Goal: Communication & Community: Answer question/provide support

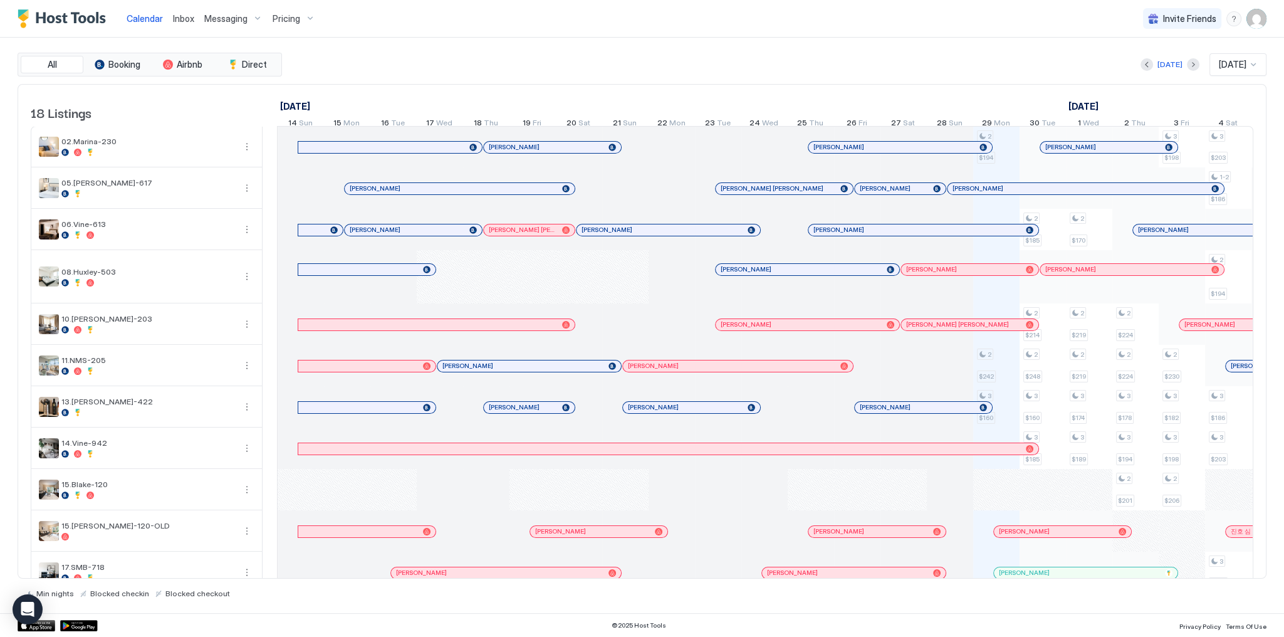
scroll to position [0, 696]
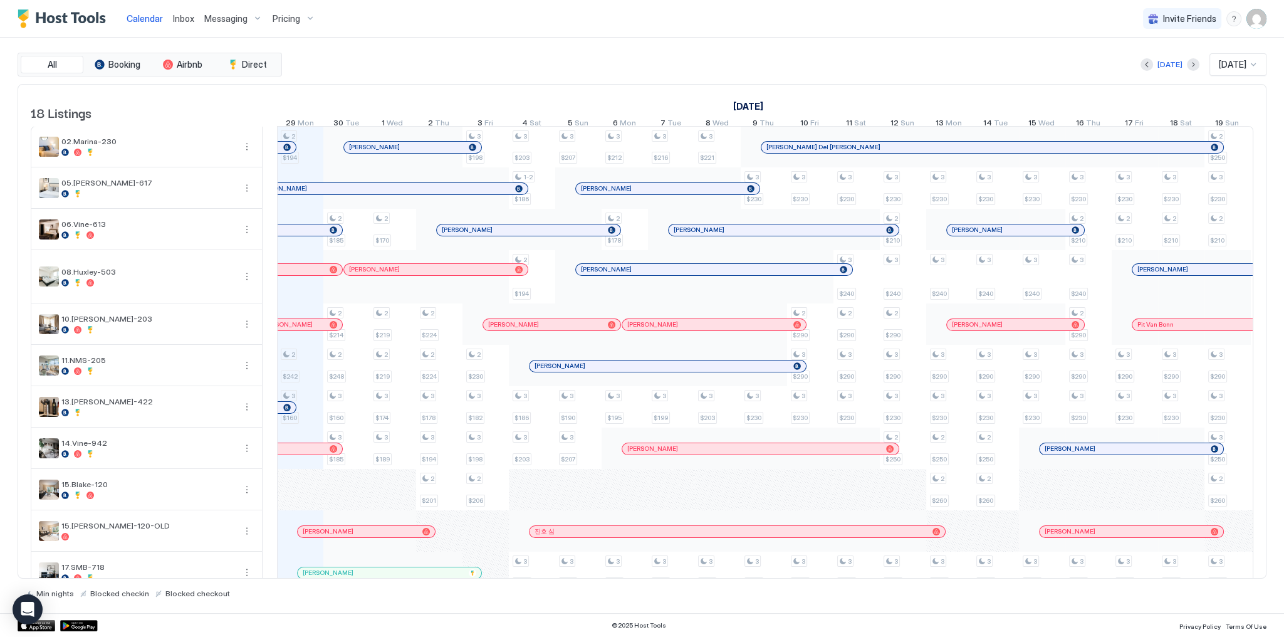
click at [639, 76] on div "All Booking Airbnb Direct [DATE] [DATE] 18 Listings [DATE] [DATE] [DATE] 14 Sun…" at bounding box center [642, 325] width 1249 height 545
click at [175, 23] on link "Inbox" at bounding box center [183, 18] width 21 height 13
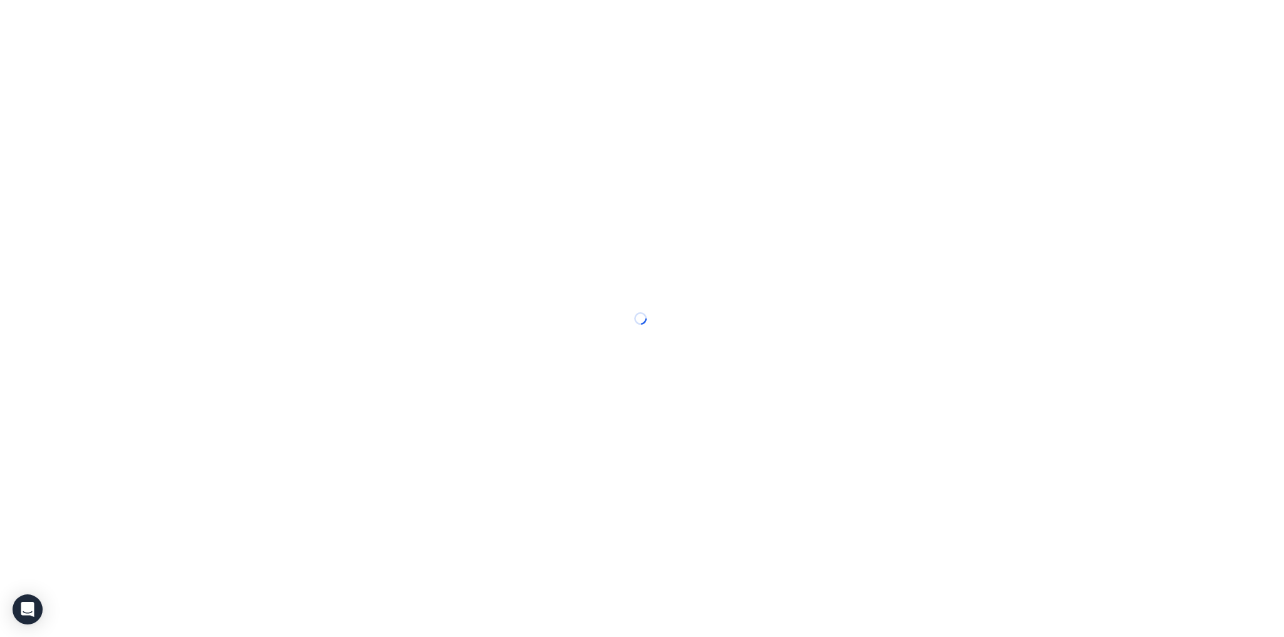
click at [175, 23] on div at bounding box center [642, 318] width 1284 height 637
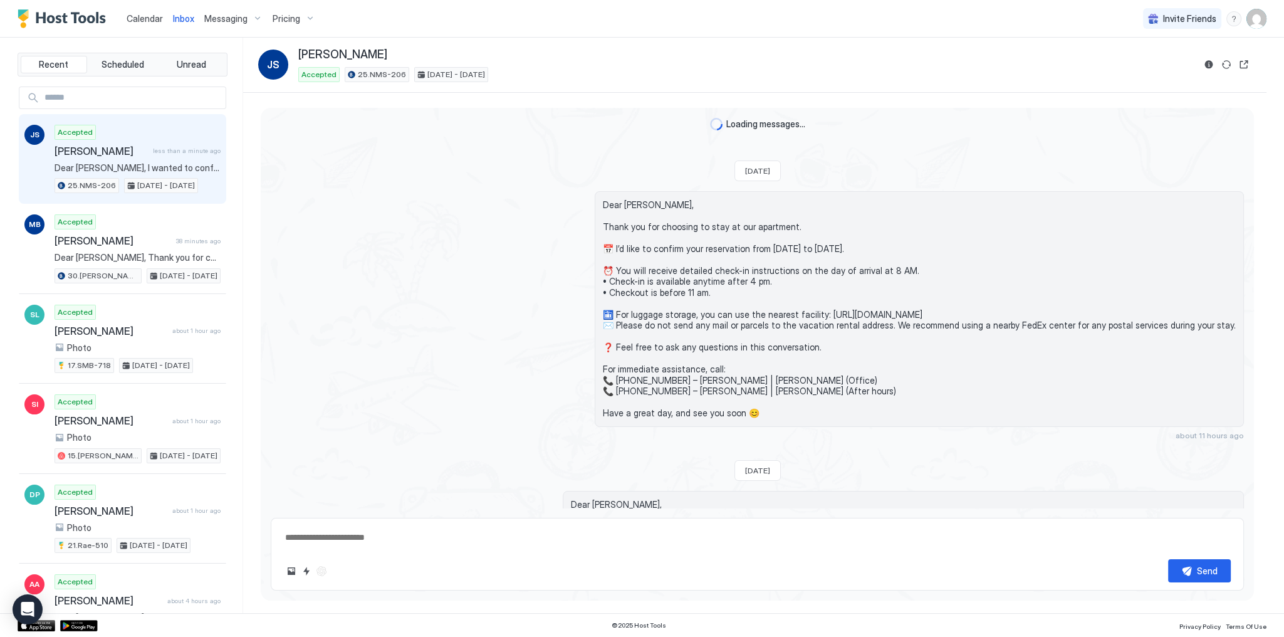
scroll to position [123, 0]
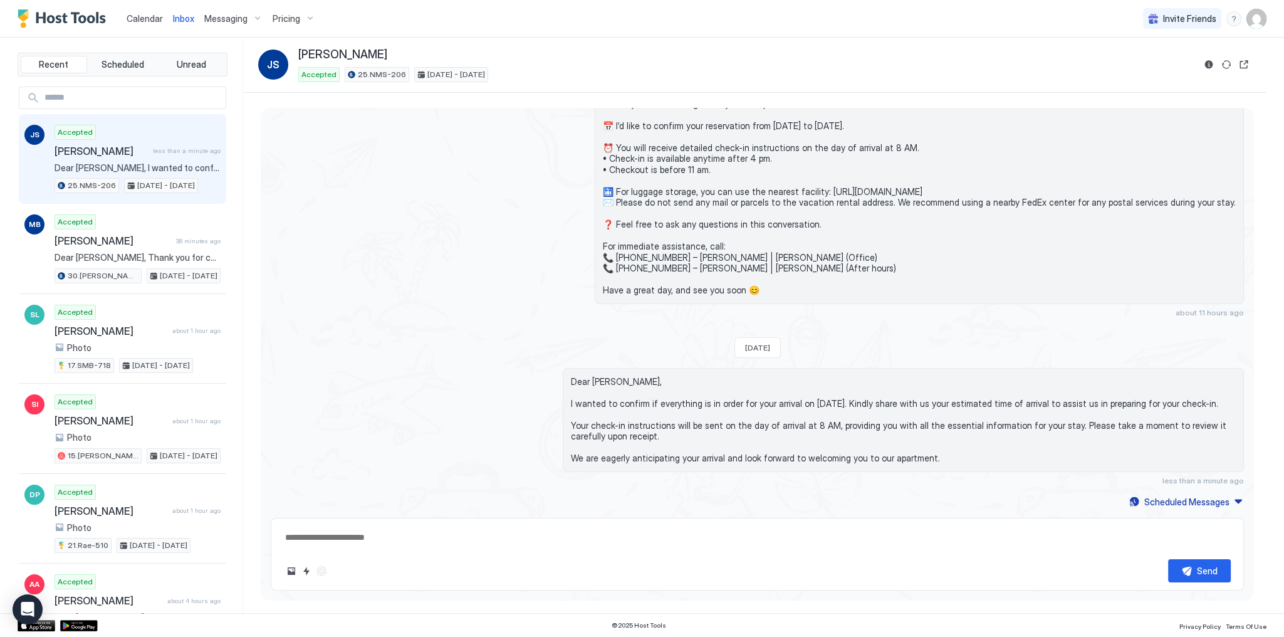
click at [173, 130] on div "Accepted [PERSON_NAME] less than a minute ago Dear [PERSON_NAME], I wanted to c…" at bounding box center [138, 159] width 166 height 69
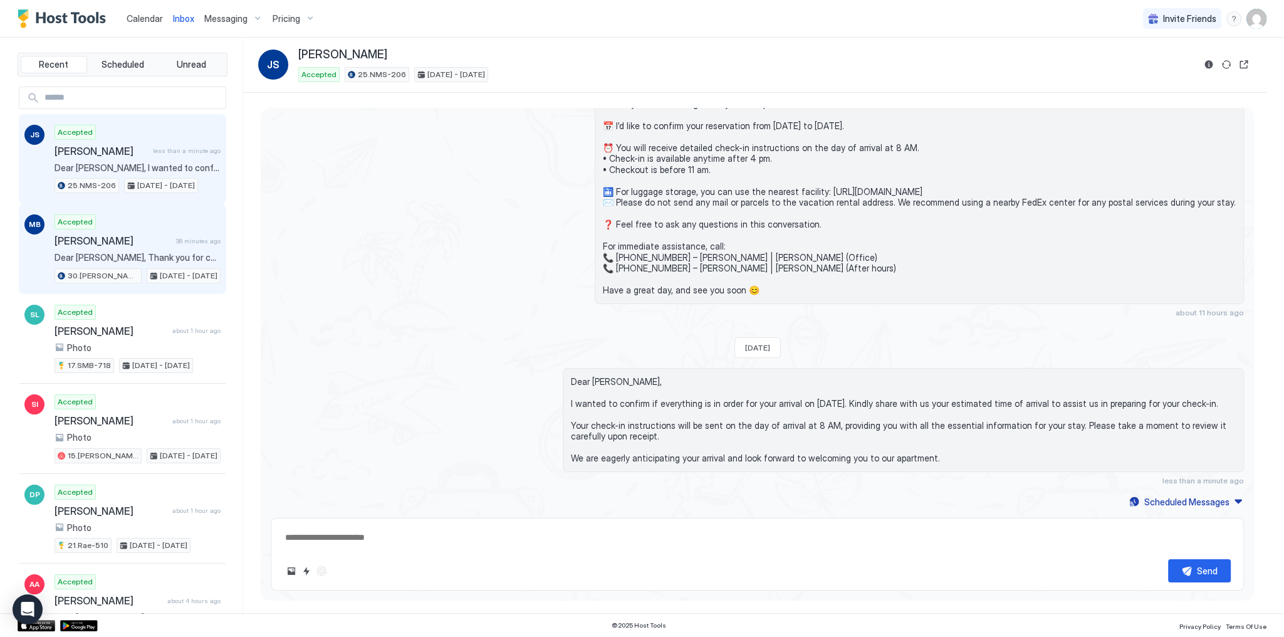
click at [153, 245] on span "[PERSON_NAME]" at bounding box center [113, 240] width 117 height 13
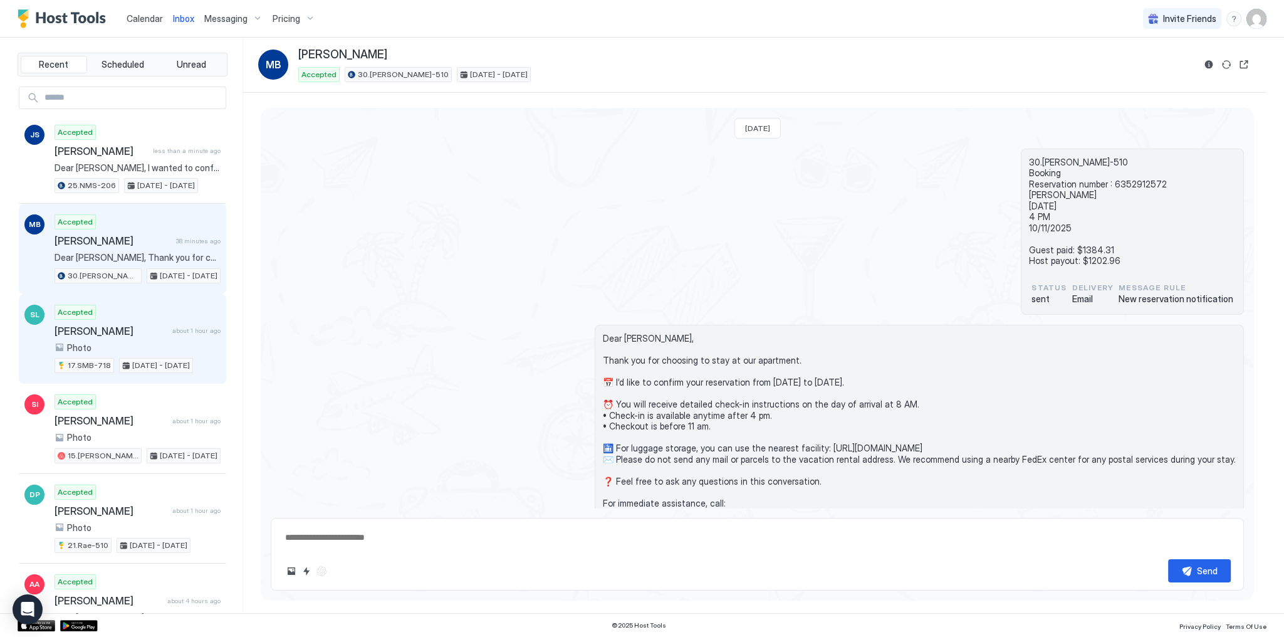
scroll to position [89, 0]
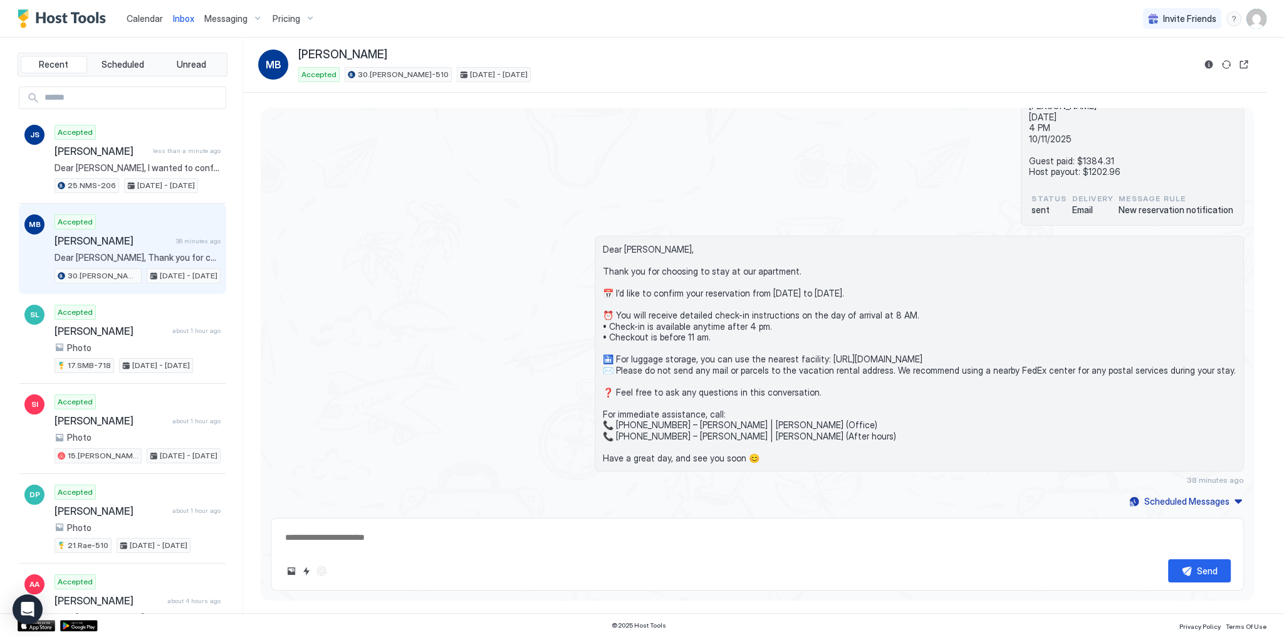
click at [141, 14] on span "Calendar" at bounding box center [145, 18] width 36 height 11
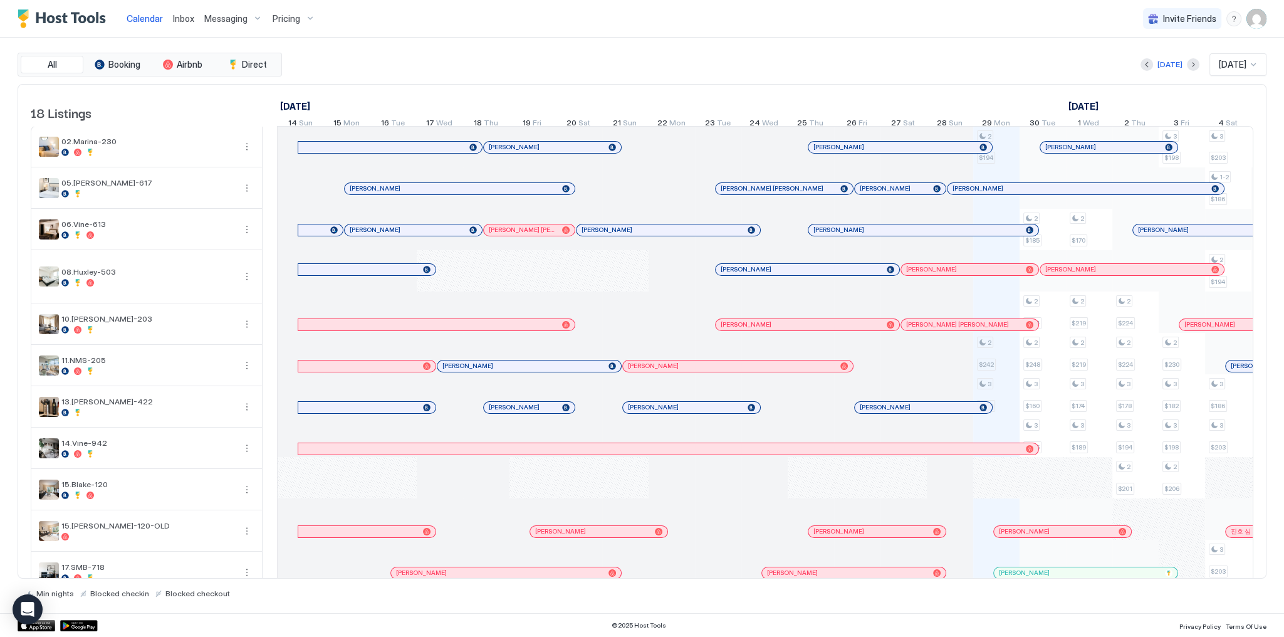
scroll to position [0, 696]
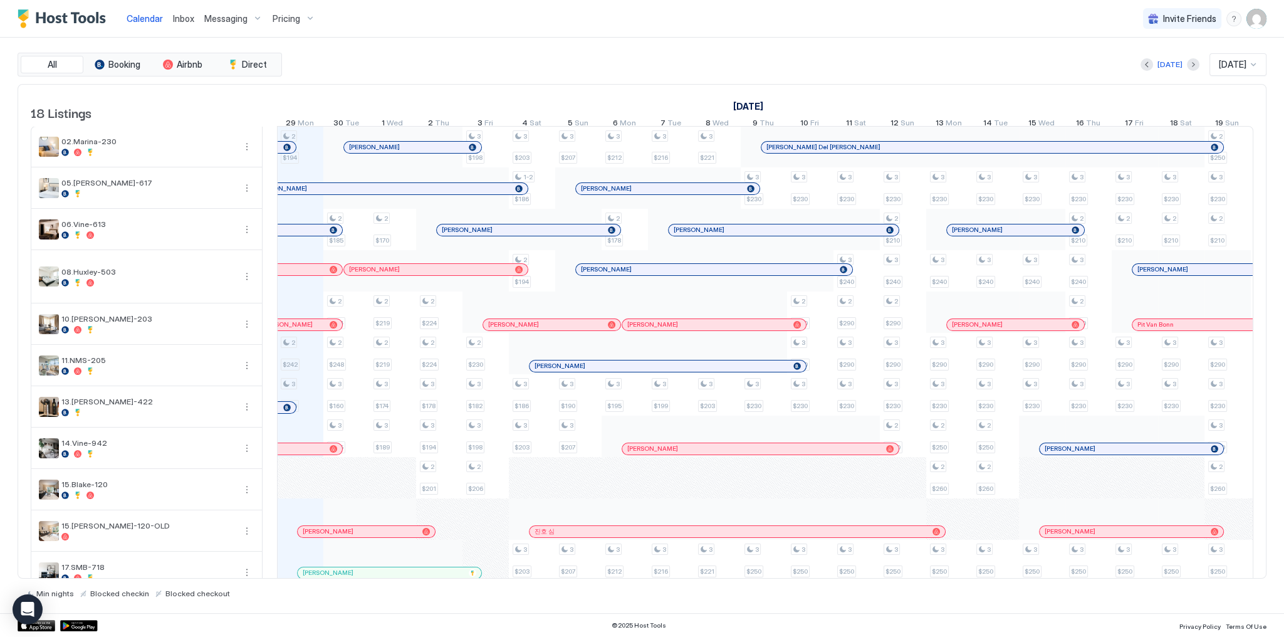
click at [188, 15] on span "Inbox" at bounding box center [183, 18] width 21 height 11
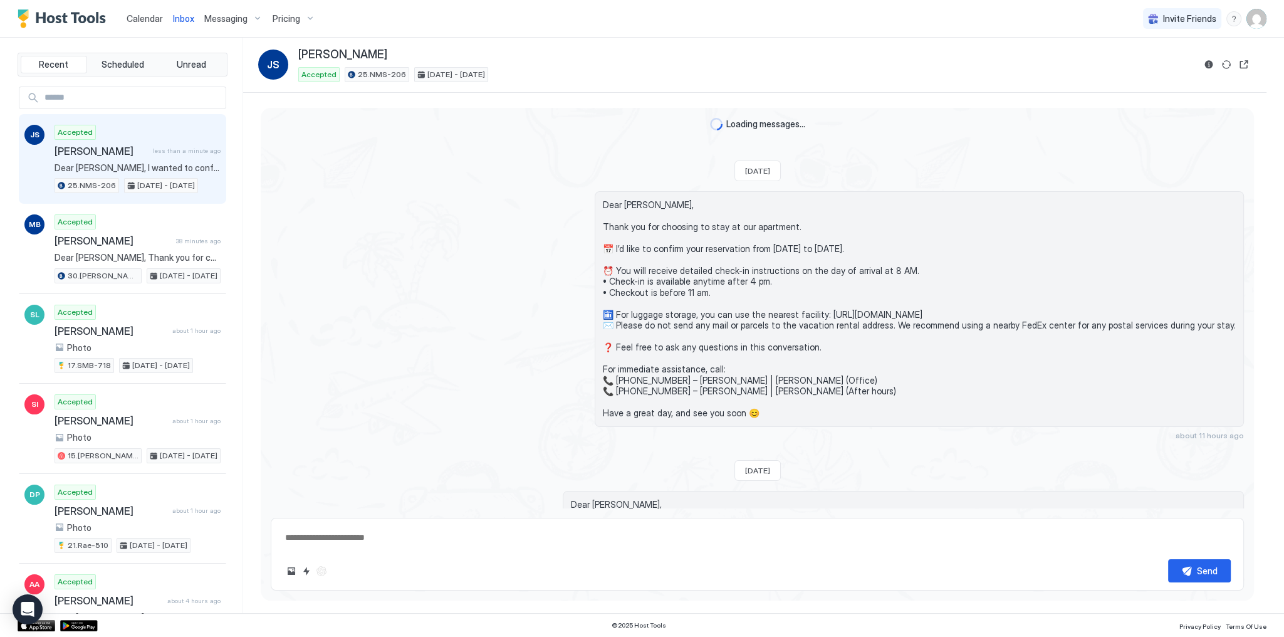
scroll to position [123, 0]
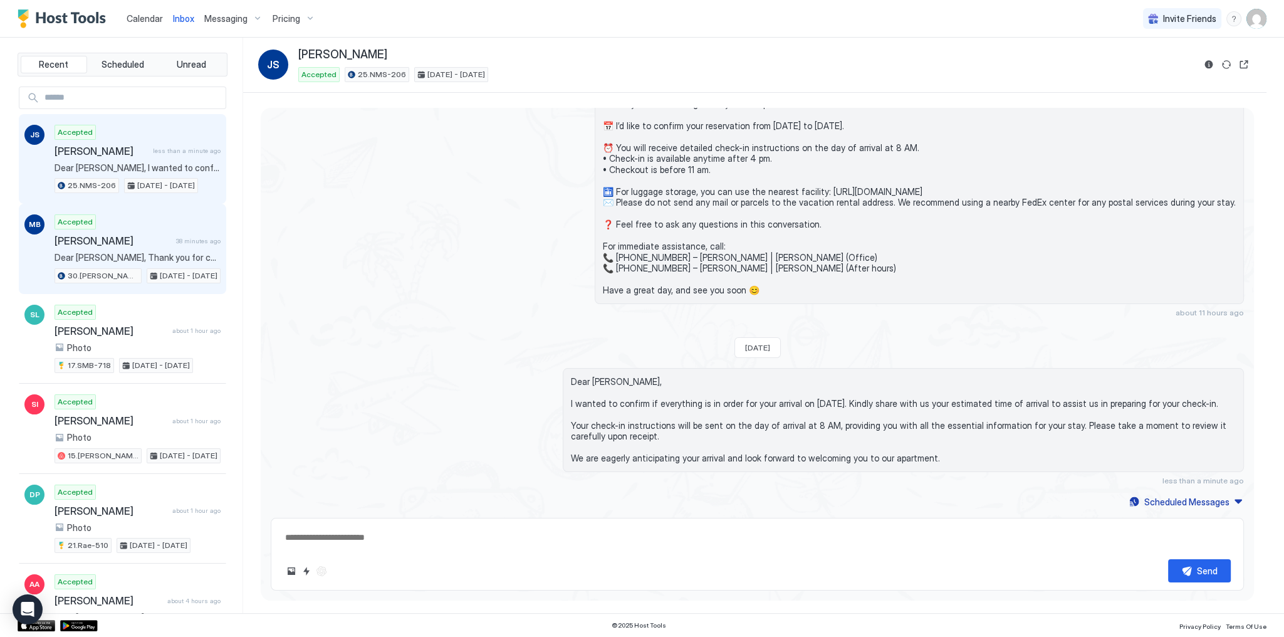
click at [162, 218] on div "Accepted [PERSON_NAME] 38 minutes ago Dear [PERSON_NAME], Thank you for choosin…" at bounding box center [138, 248] width 166 height 69
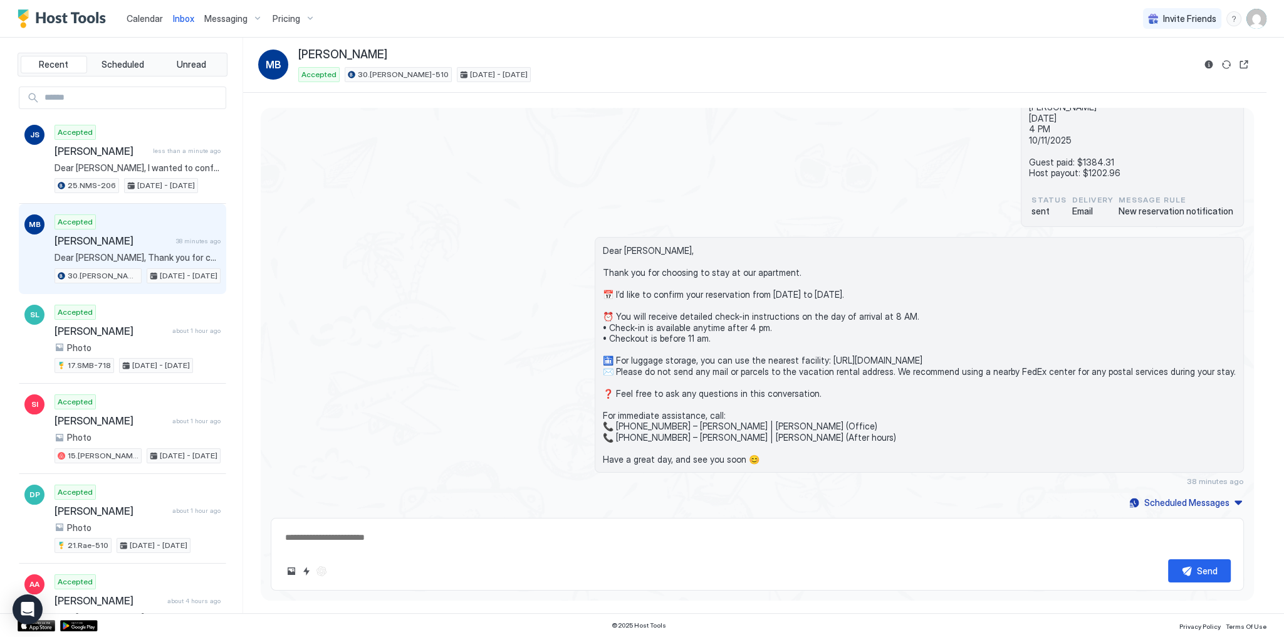
scroll to position [89, 0]
click at [306, 567] on button "Quick reply" at bounding box center [306, 570] width 15 height 15
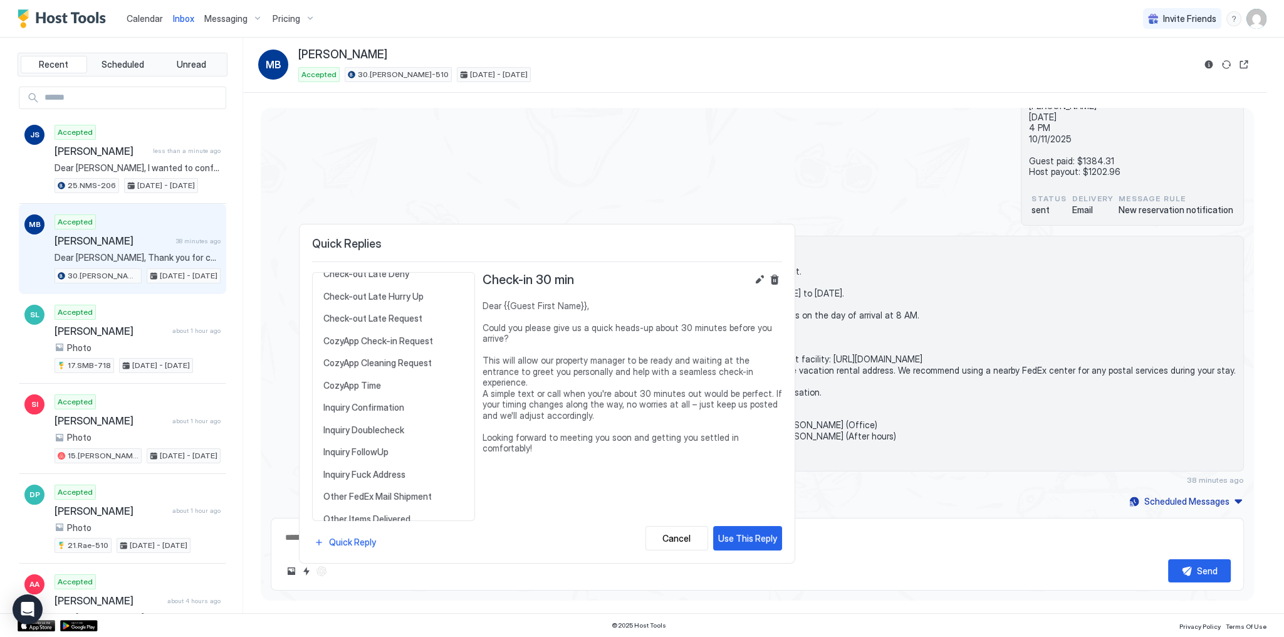
scroll to position [351, 0]
click at [386, 405] on span "Inquiry Doublecheck" at bounding box center [393, 410] width 140 height 11
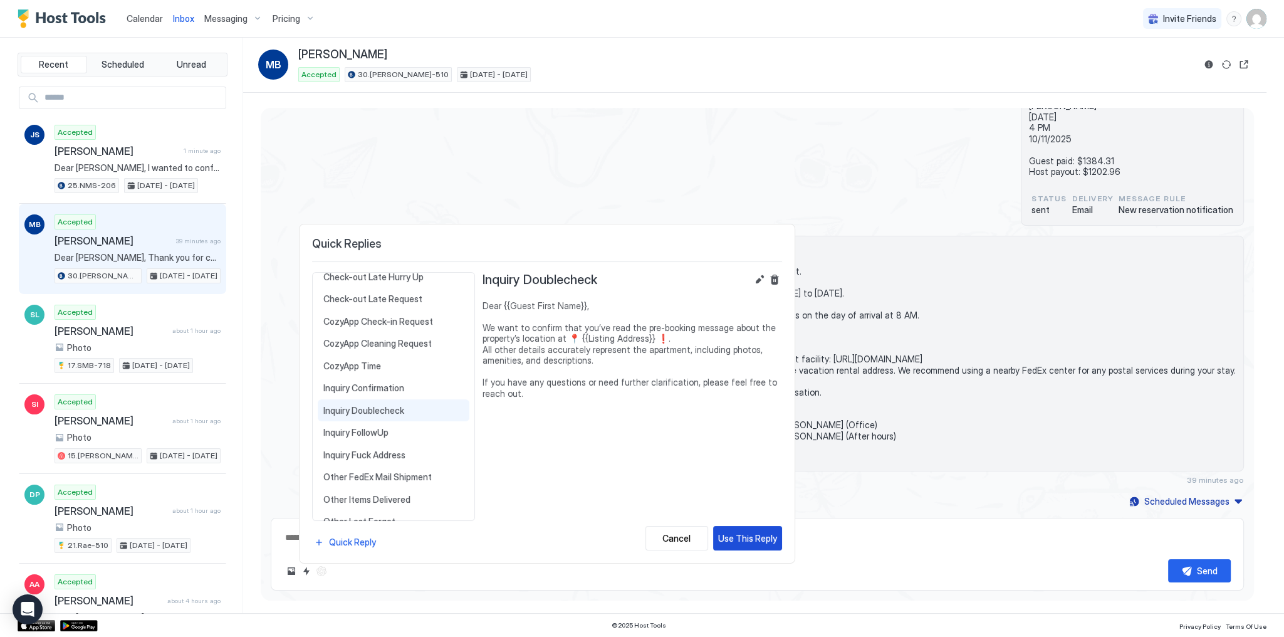
click at [750, 534] on div "Use This Reply" at bounding box center [747, 537] width 59 height 13
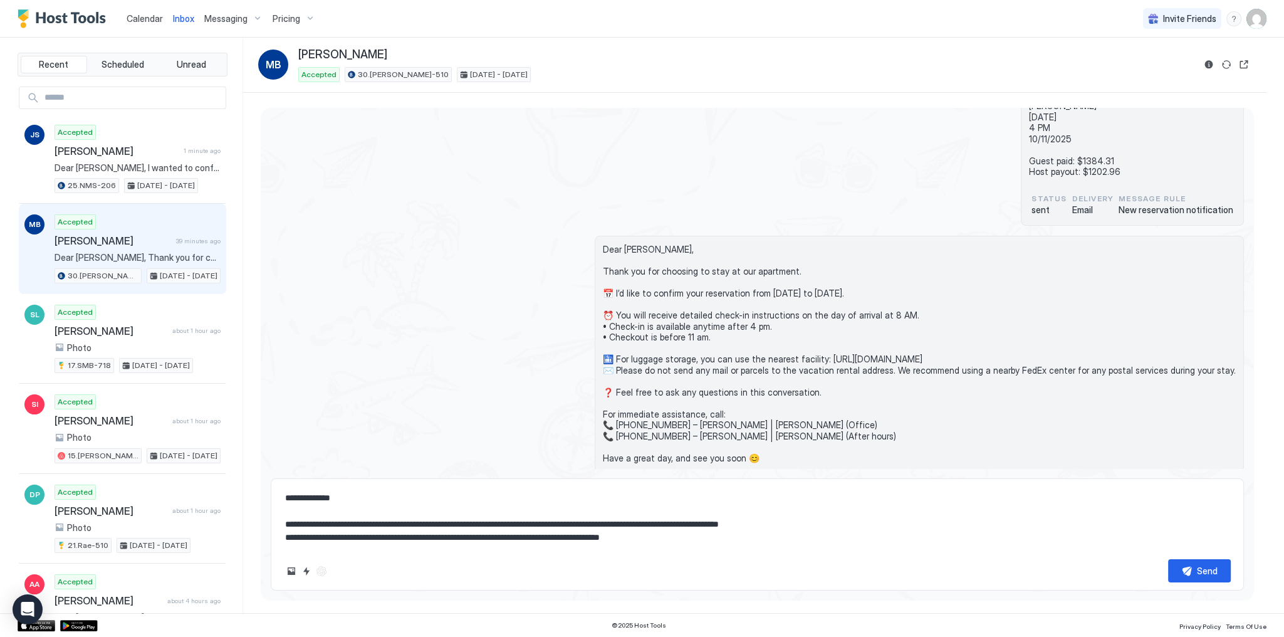
scroll to position [0, 0]
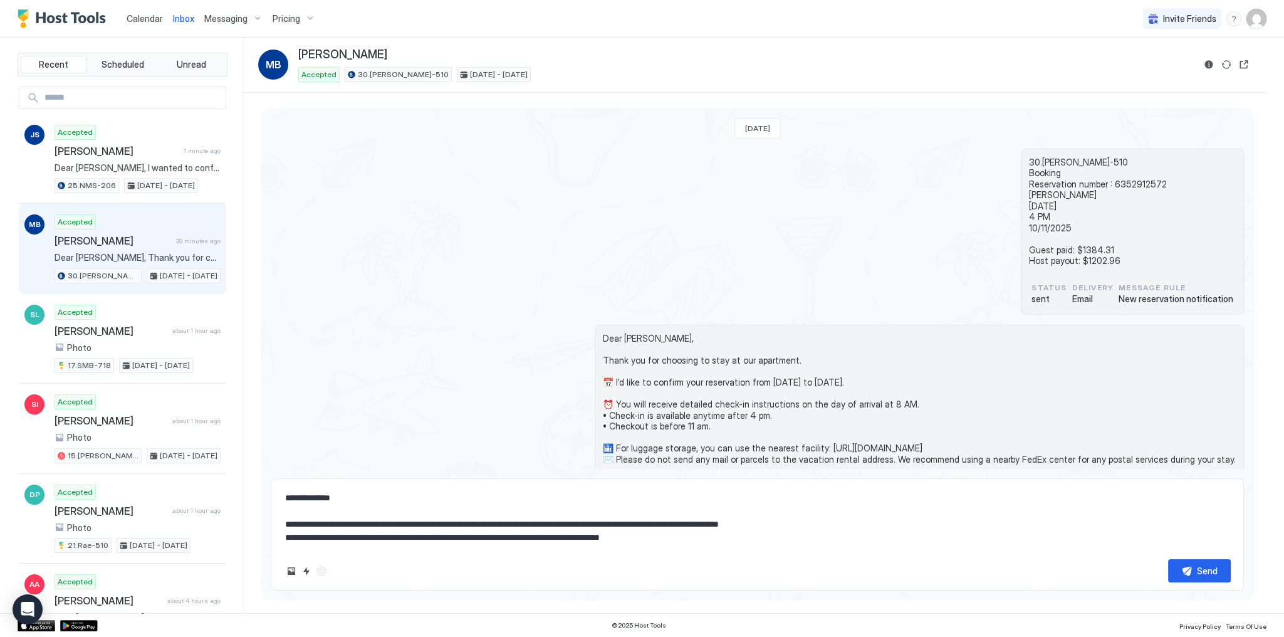
click at [1199, 584] on div "**********" at bounding box center [757, 534] width 973 height 112
click at [1198, 572] on div "Send" at bounding box center [1207, 570] width 21 height 13
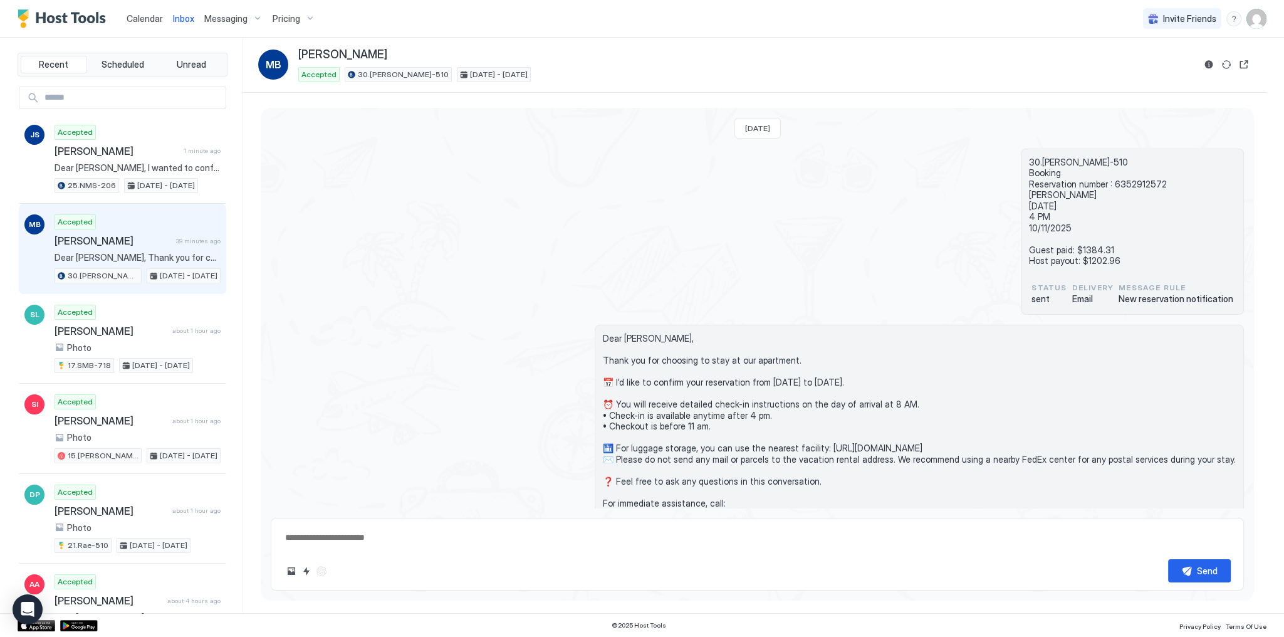
scroll to position [105, 0]
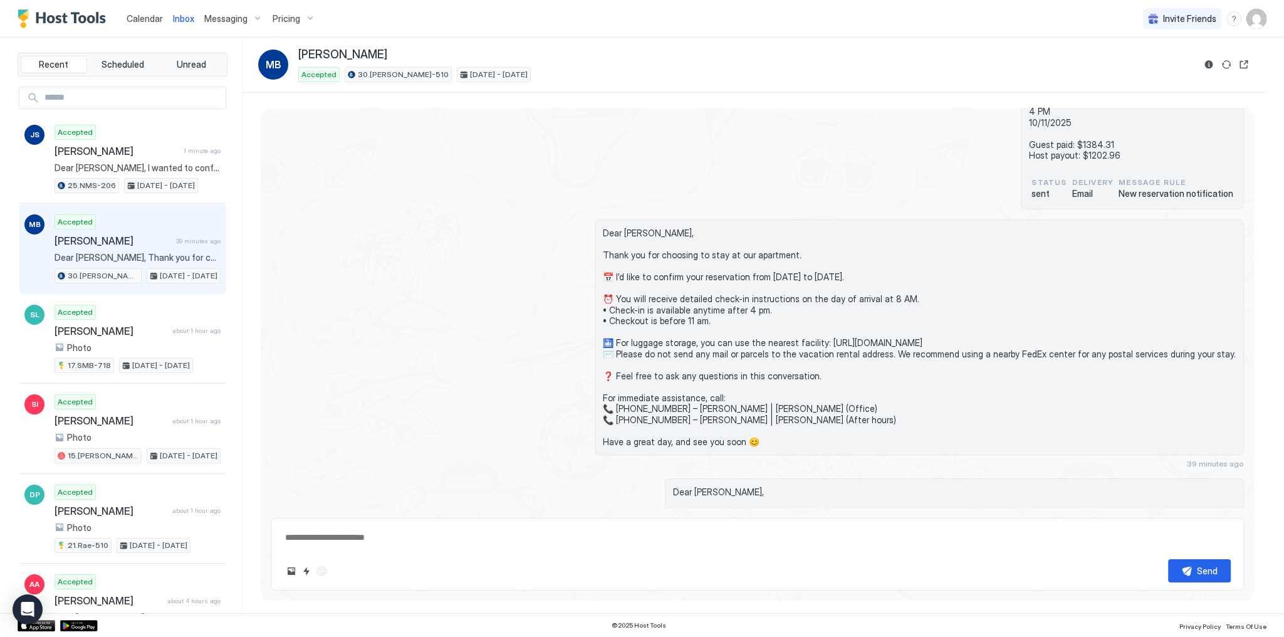
click at [458, 163] on div "30.[PERSON_NAME]-510 Booking Reservation number : 6352912572 [PERSON_NAME] [DAT…" at bounding box center [757, 126] width 973 height 167
